Goal: Transaction & Acquisition: Purchase product/service

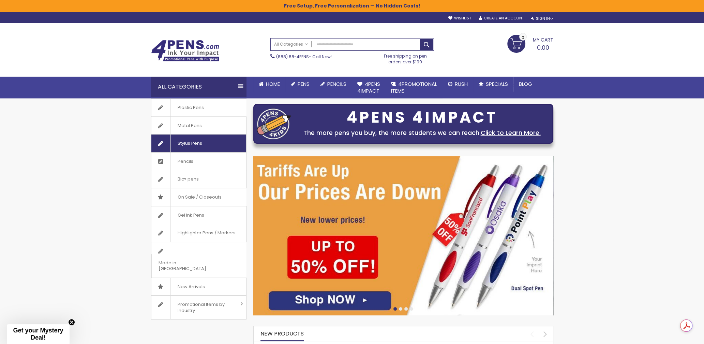
click at [214, 142] on link "Stylus Pens" at bounding box center [198, 144] width 95 height 18
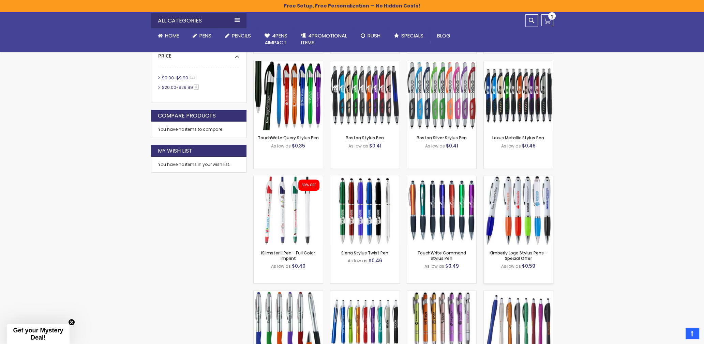
scroll to position [421, 0]
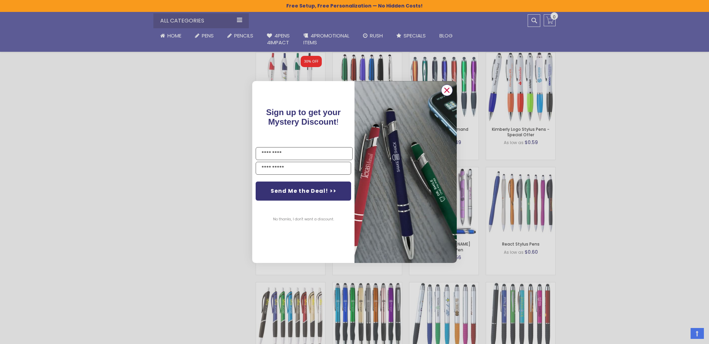
click at [446, 90] on icon "Close dialog" at bounding box center [447, 90] width 4 height 4
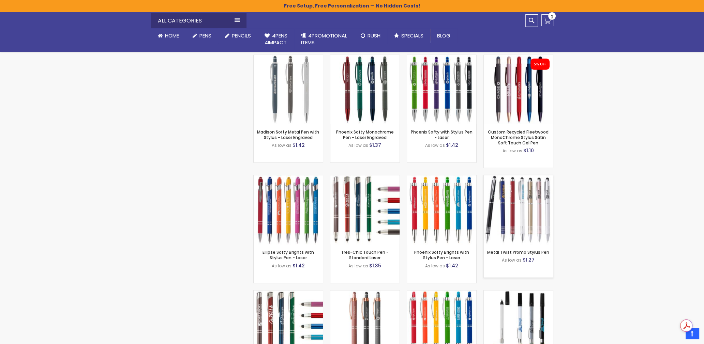
scroll to position [2192, 0]
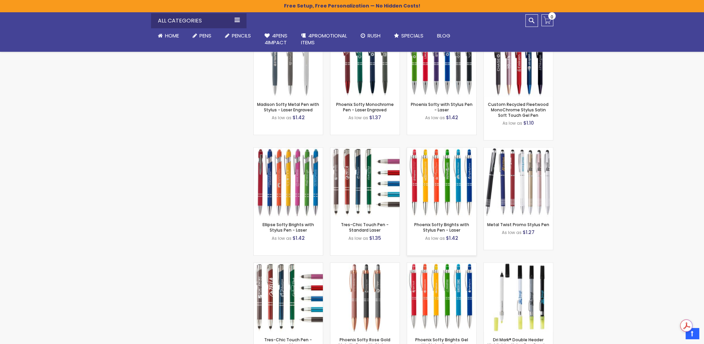
click at [457, 182] on img at bounding box center [441, 182] width 69 height 69
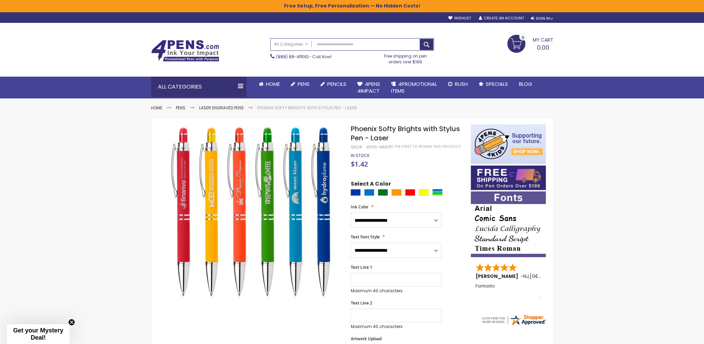
drag, startPoint x: 447, startPoint y: 222, endPoint x: 422, endPoint y: 225, distance: 24.8
